Goal: Task Accomplishment & Management: Manage account settings

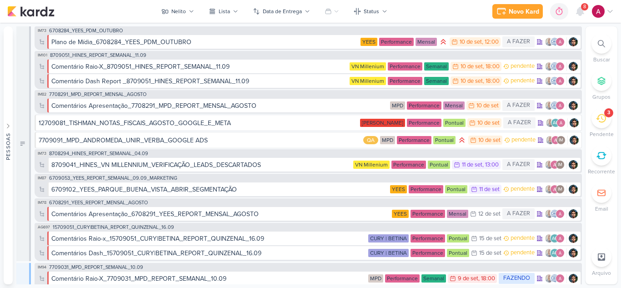
click at [582, 9] on div "8" at bounding box center [584, 6] width 7 height 7
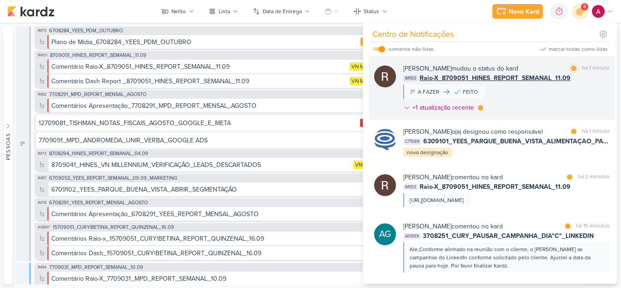
click at [552, 101] on div "[PERSON_NAME] mudou o status do kard marcar como lida há 1 minuto IM103 Raio-X_…" at bounding box center [506, 90] width 206 height 52
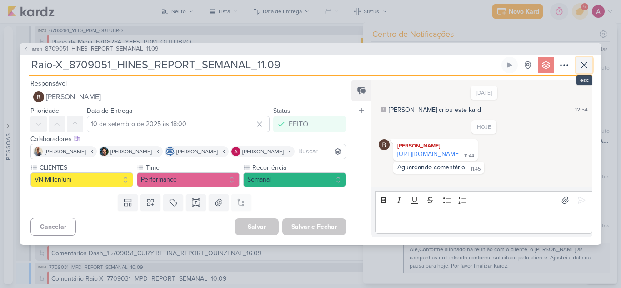
click at [581, 61] on icon at bounding box center [583, 65] width 11 height 11
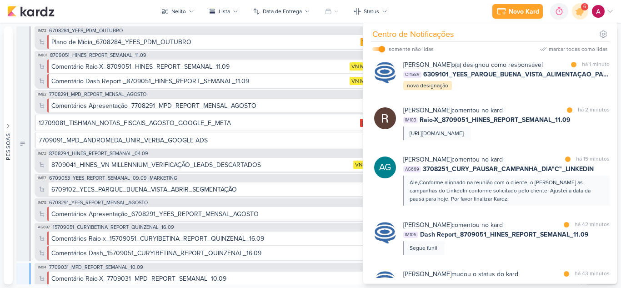
scroll to position [91, 0]
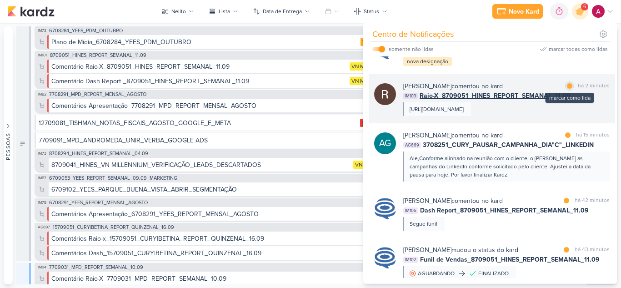
click at [567, 89] on div at bounding box center [569, 85] width 5 height 5
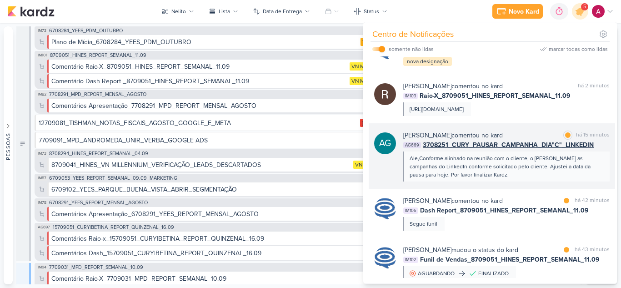
scroll to position [136, 0]
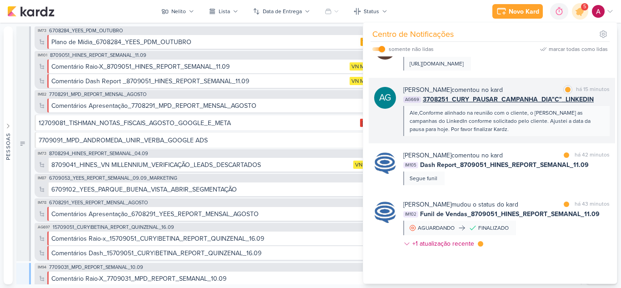
click at [519, 136] on div "Ale,Conforme alinhado na reunião com o cliente, o [PERSON_NAME] as campanhas do…" at bounding box center [506, 121] width 206 height 30
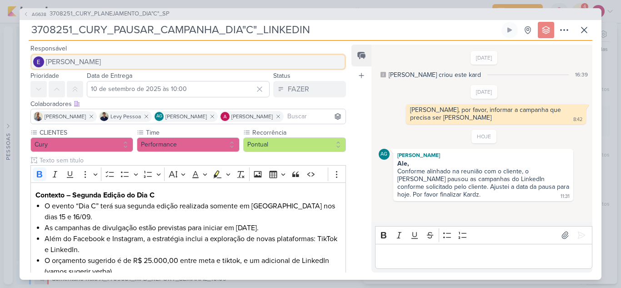
click at [119, 60] on button "[PERSON_NAME]" at bounding box center [187, 62] width 315 height 16
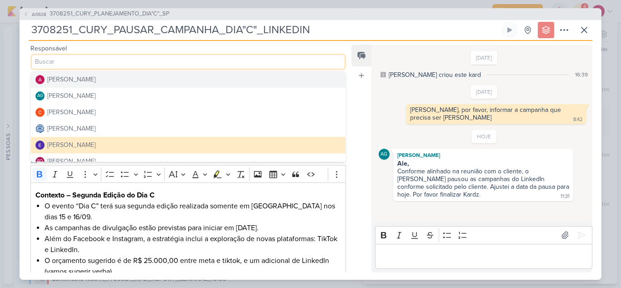
click at [119, 80] on button "[PERSON_NAME]" at bounding box center [188, 79] width 314 height 16
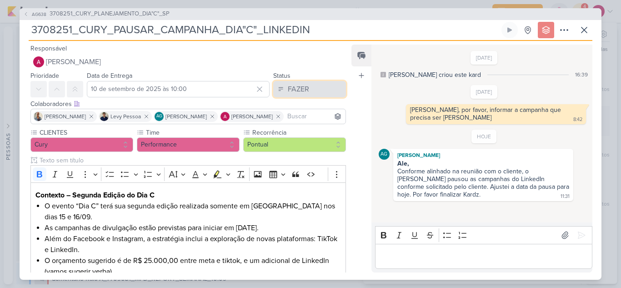
click at [317, 91] on button "FAZER" at bounding box center [309, 89] width 73 height 16
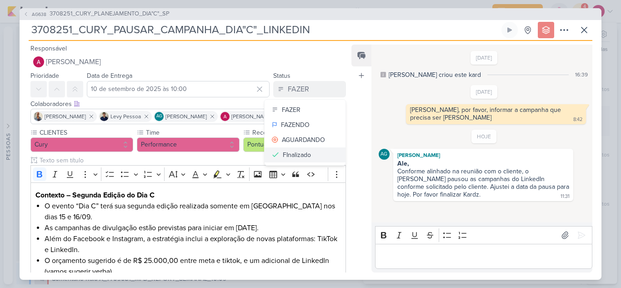
click at [292, 155] on div "FInalizado" at bounding box center [297, 155] width 28 height 10
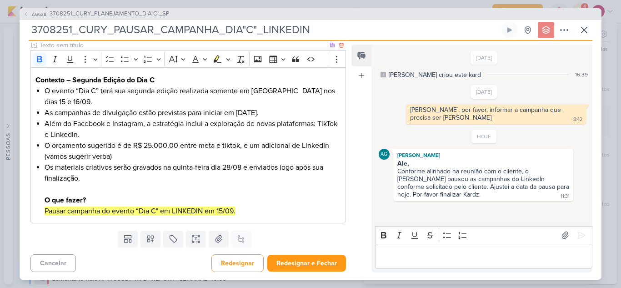
scroll to position [116, 0]
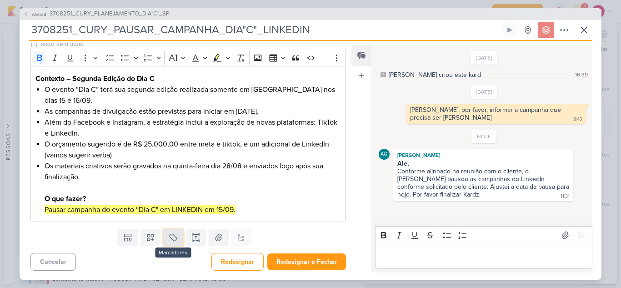
click at [170, 239] on icon at bounding box center [172, 237] width 7 height 7
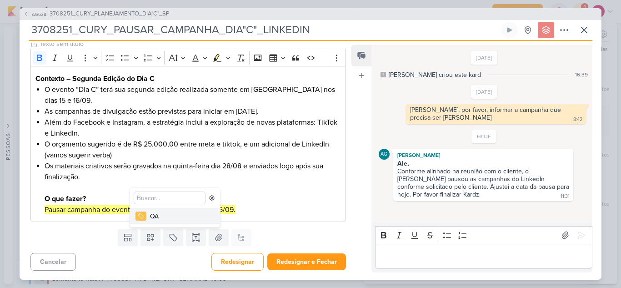
click at [164, 216] on div "QA" at bounding box center [179, 216] width 59 height 10
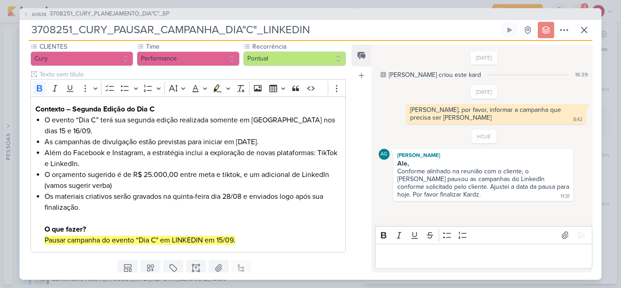
scroll to position [147, 0]
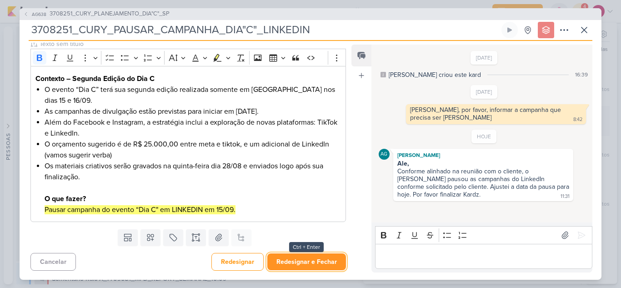
click at [319, 261] on button "Redesignar e Fechar" at bounding box center [306, 261] width 79 height 17
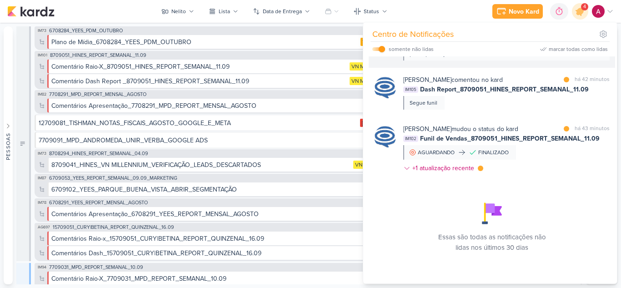
scroll to position [227, 0]
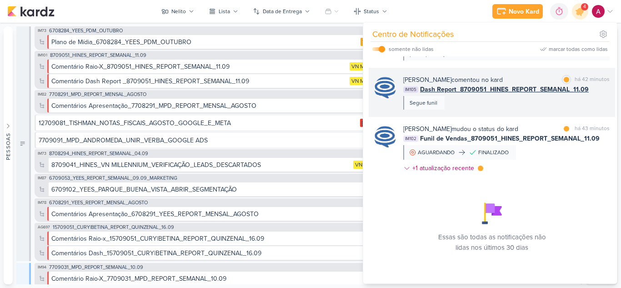
click at [542, 110] on div "[PERSON_NAME] comentou no kard marcar como lida há 42 minutos IM105 Dash Report…" at bounding box center [506, 92] width 206 height 35
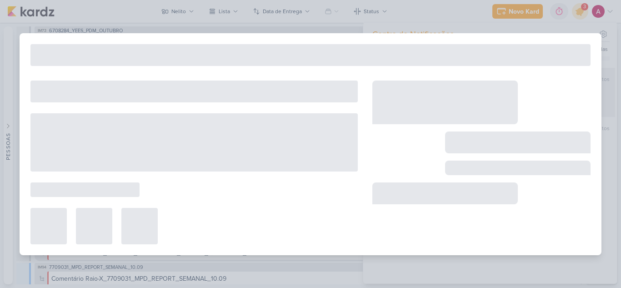
type input "Dash Report_8709051_HINES_REPORT_SEMANAL_11.09"
type input "10 de setembro de 2025 às 18:00"
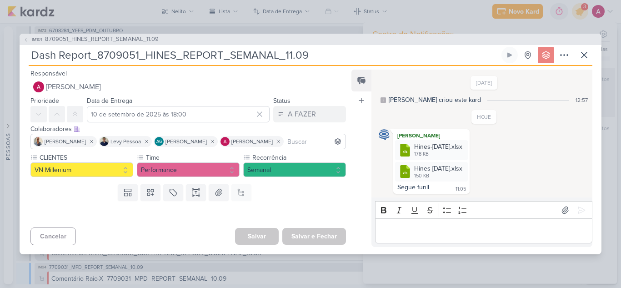
scroll to position [0, 0]
click at [582, 53] on icon at bounding box center [583, 55] width 11 height 11
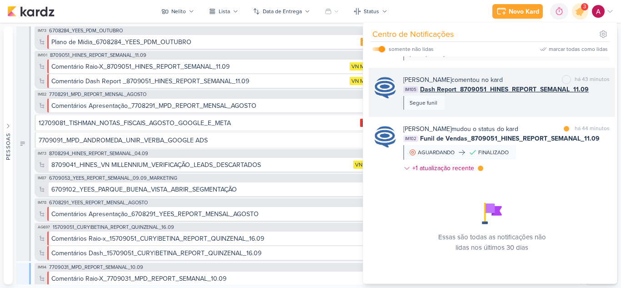
scroll to position [238, 0]
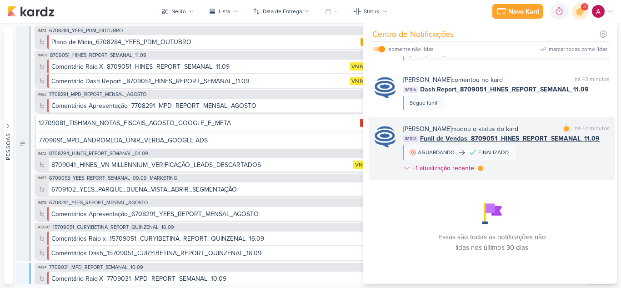
click at [560, 161] on div "[PERSON_NAME] mudou o status do kard marcar como lida há 44 minutos IM102 Funil…" at bounding box center [506, 150] width 206 height 52
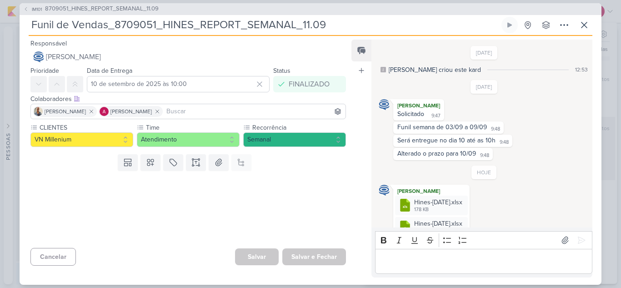
scroll to position [25, 0]
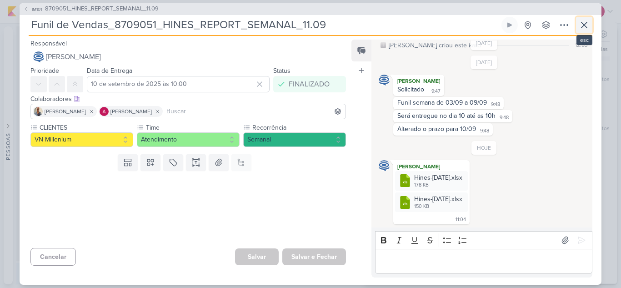
click at [585, 24] on icon at bounding box center [583, 24] width 5 height 5
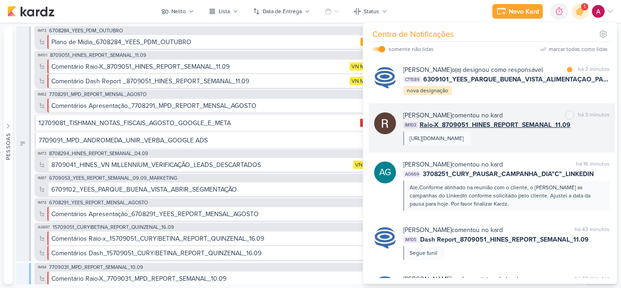
scroll to position [56, 0]
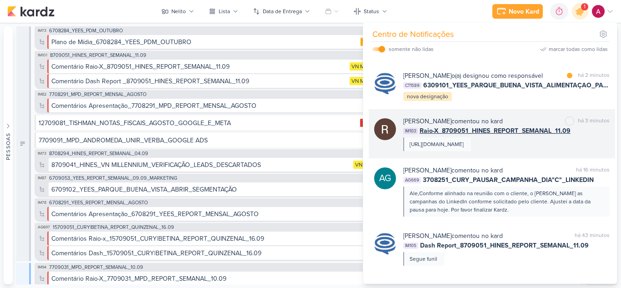
click at [464, 148] on div "[URL][DOMAIN_NAME]" at bounding box center [436, 144] width 54 height 8
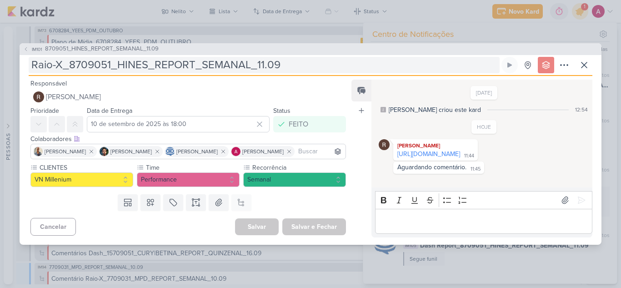
drag, startPoint x: 437, startPoint y: 154, endPoint x: 344, endPoint y: 59, distance: 133.0
click at [437, 154] on link "[URL][DOMAIN_NAME]" at bounding box center [428, 154] width 63 height 8
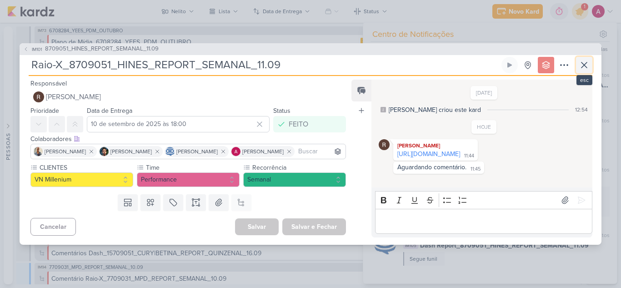
click at [585, 63] on icon at bounding box center [583, 64] width 5 height 5
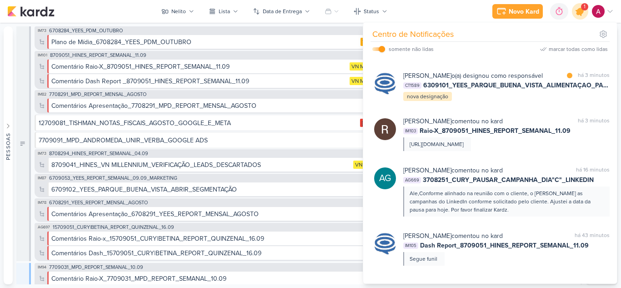
click at [580, 15] on icon at bounding box center [579, 11] width 11 height 11
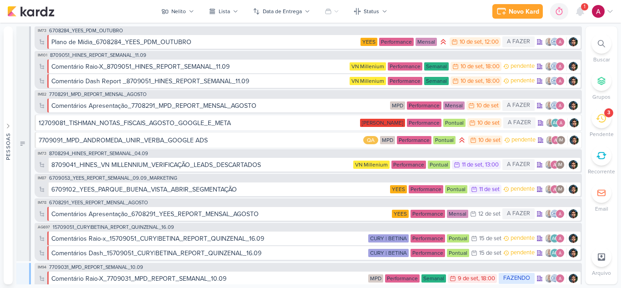
click at [608, 10] on icon at bounding box center [609, 11] width 7 height 7
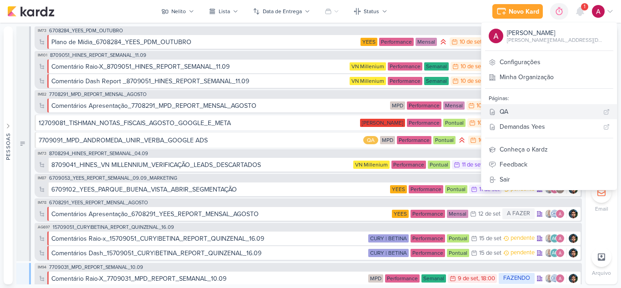
click at [528, 110] on div "QA" at bounding box center [549, 112] width 100 height 10
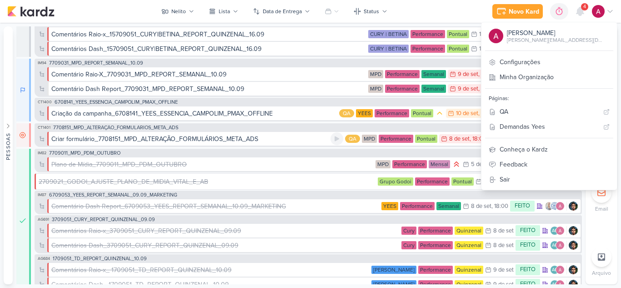
scroll to position [216, 0]
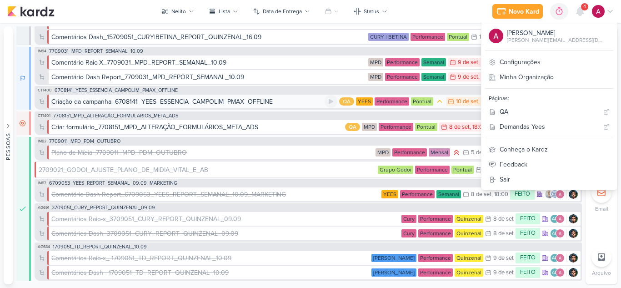
click at [172, 99] on div "Criação da campanha_6708141_YEES_ESSENCIA_CAMPOLIM_PMAX_OFFLINE" at bounding box center [161, 102] width 221 height 10
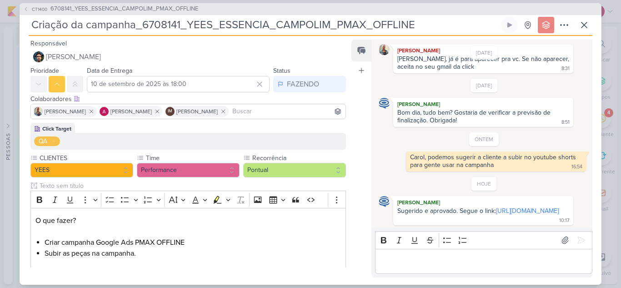
scroll to position [275, 0]
click at [583, 26] on icon at bounding box center [583, 25] width 11 height 11
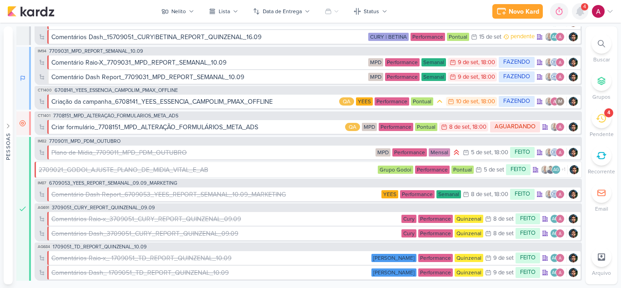
click at [579, 14] on icon at bounding box center [579, 11] width 7 height 8
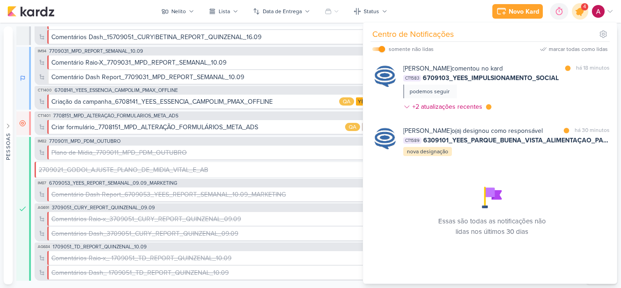
scroll to position [0, 0]
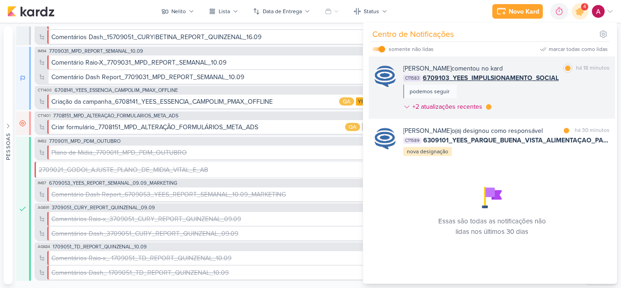
click at [548, 94] on div "[PERSON_NAME] comentou no kard marcar como lida há 18 minutos CT1583 6709103_YE…" at bounding box center [506, 89] width 206 height 51
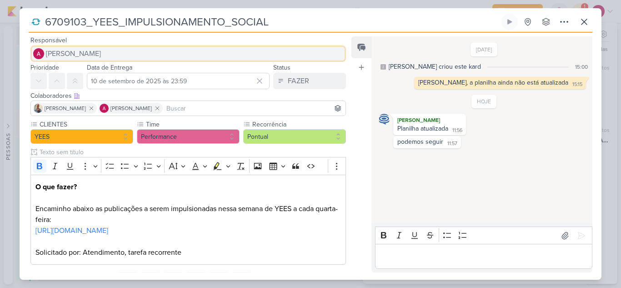
click at [135, 53] on button "[PERSON_NAME]" at bounding box center [187, 53] width 315 height 16
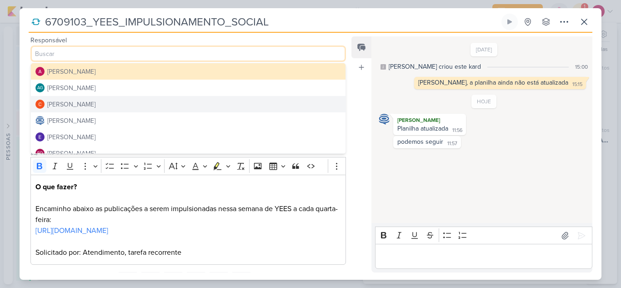
scroll to position [45, 0]
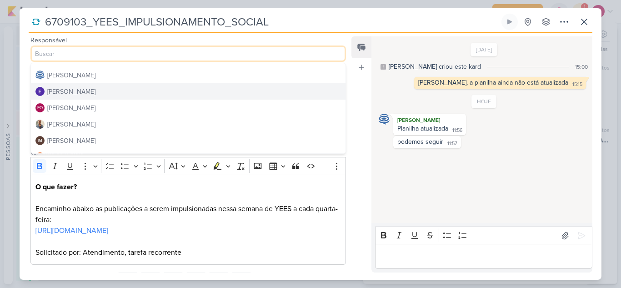
click at [82, 92] on div "[PERSON_NAME]" at bounding box center [71, 92] width 48 height 10
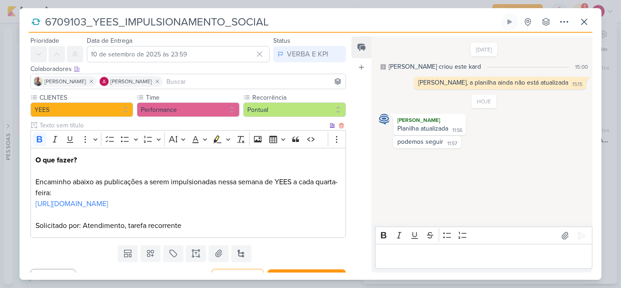
scroll to position [54, 0]
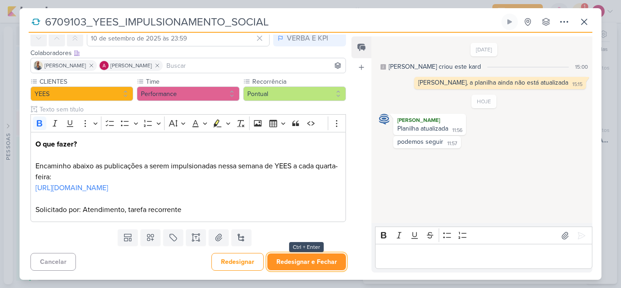
click at [310, 261] on button "Redesignar e Fechar" at bounding box center [306, 261] width 79 height 17
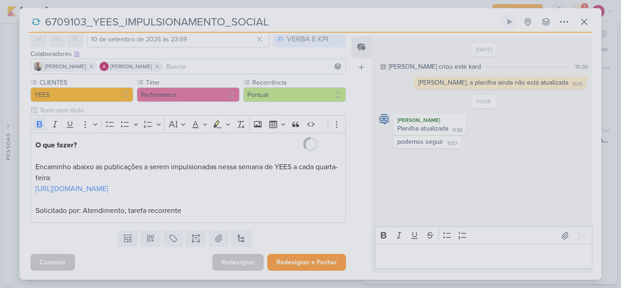
scroll to position [53, 0]
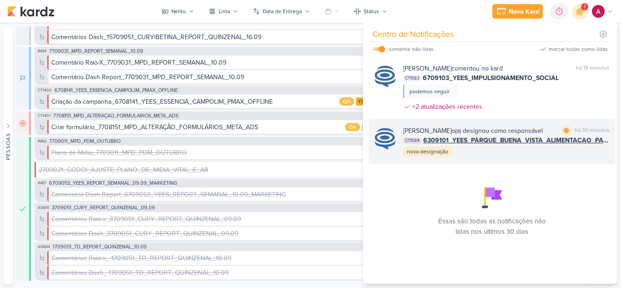
click at [517, 157] on div "[PERSON_NAME] o(a) designou como responsável marcar como lida há 30 minutos CT1…" at bounding box center [506, 141] width 206 height 31
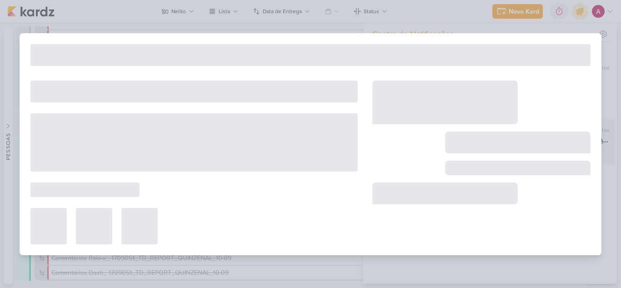
type input "6309101_YEES_PARQUE_BUENA_VISTA_ALIMENTAÇAO_PAGINA_SITE"
type input "[DATE] 18:00"
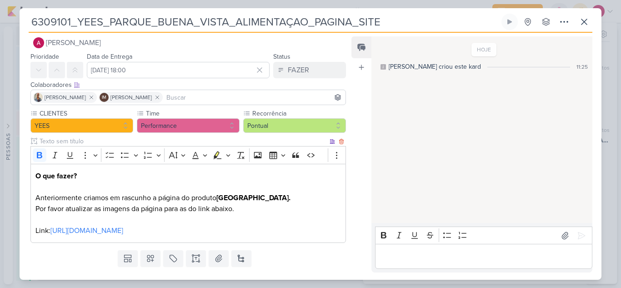
scroll to position [0, 0]
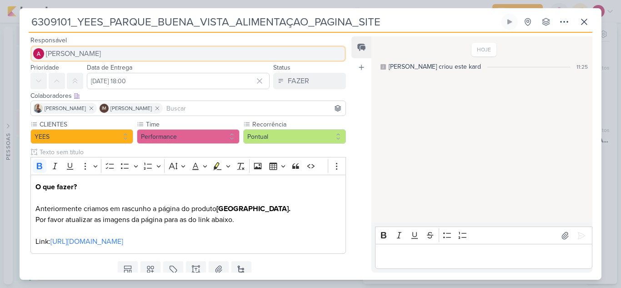
click at [84, 51] on span "[PERSON_NAME]" at bounding box center [73, 53] width 55 height 11
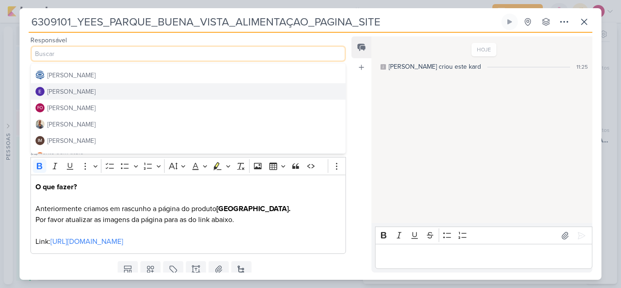
scroll to position [91, 0]
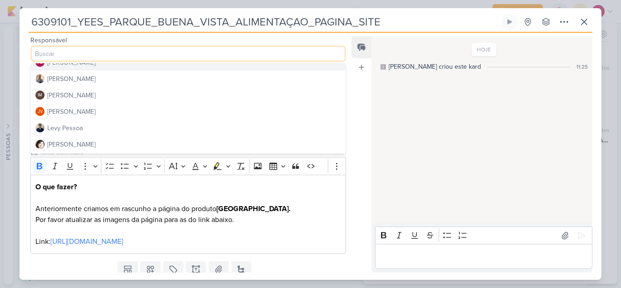
click at [88, 65] on button "FO [PERSON_NAME]" at bounding box center [188, 62] width 314 height 16
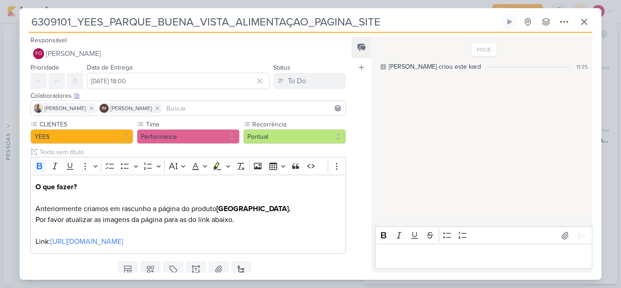
click at [223, 109] on input at bounding box center [253, 108] width 179 height 11
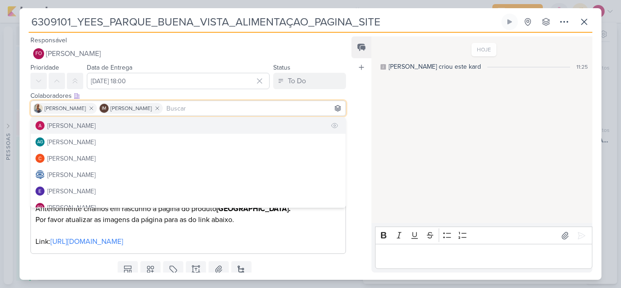
click at [70, 122] on div "[PERSON_NAME]" at bounding box center [71, 126] width 48 height 10
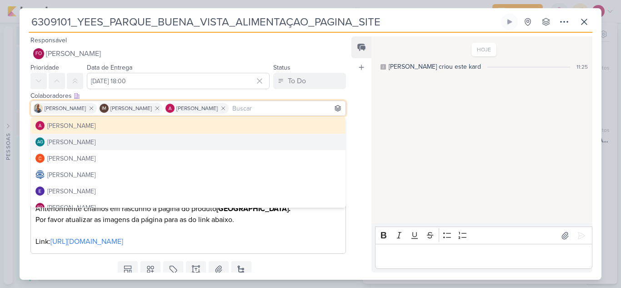
click at [433, 136] on div "HOJE [PERSON_NAME] criou este kard 11:25" at bounding box center [481, 129] width 220 height 185
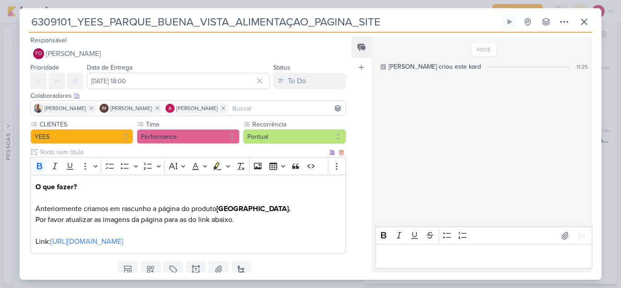
scroll to position [32, 0]
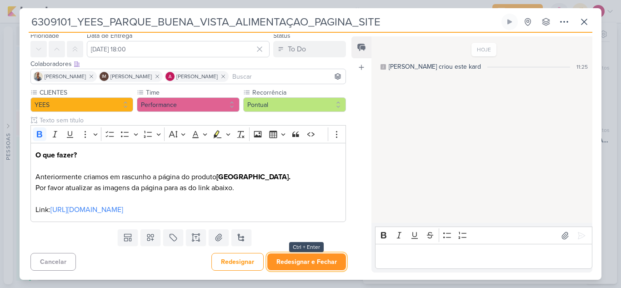
click at [311, 257] on button "Redesignar e Fechar" at bounding box center [306, 261] width 79 height 17
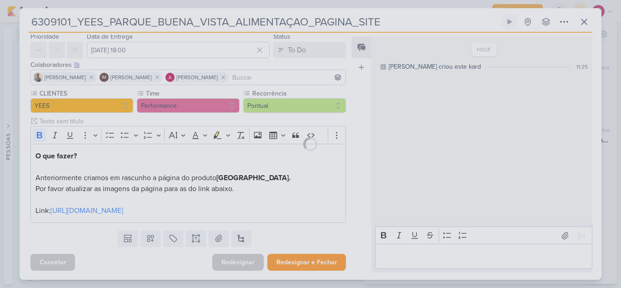
scroll to position [31, 0]
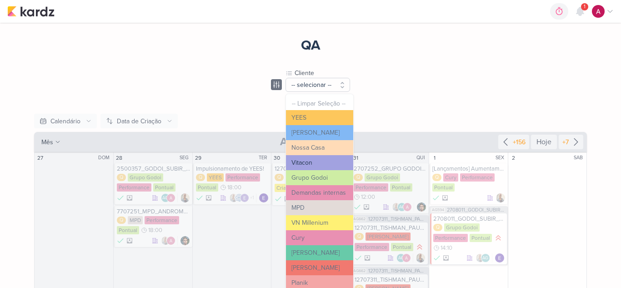
click at [313, 160] on button "Vitacon" at bounding box center [319, 162] width 67 height 15
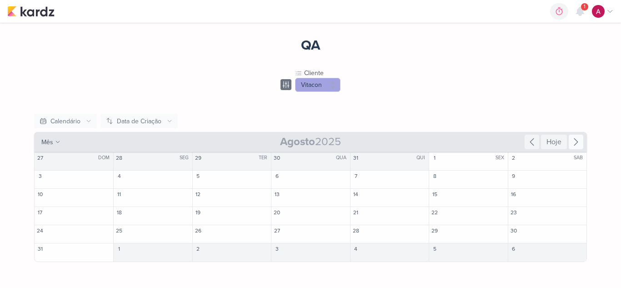
click at [581, 142] on div at bounding box center [575, 142] width 15 height 15
